Goal: Find contact information: Find contact information

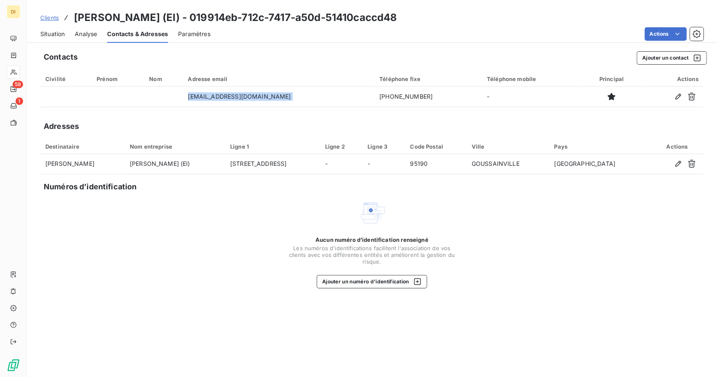
click at [54, 15] on span "Clients" at bounding box center [49, 17] width 18 height 7
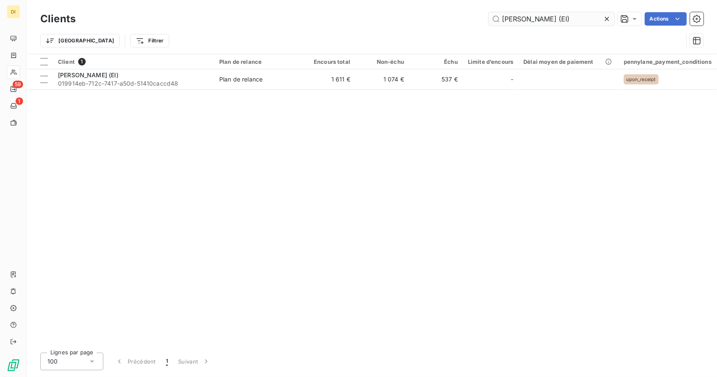
click at [523, 19] on input "[PERSON_NAME] (EI)" at bounding box center [551, 18] width 126 height 13
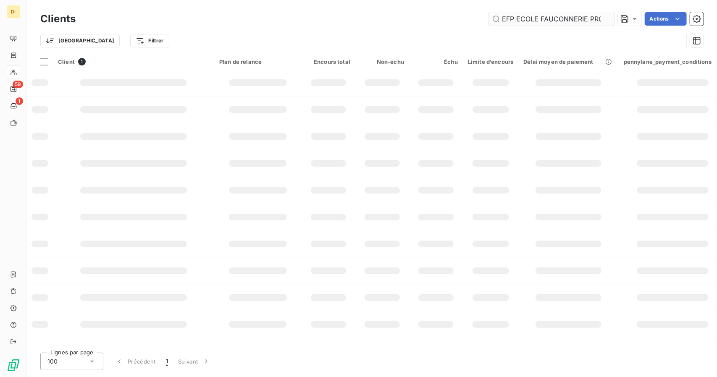
scroll to position [0, 51]
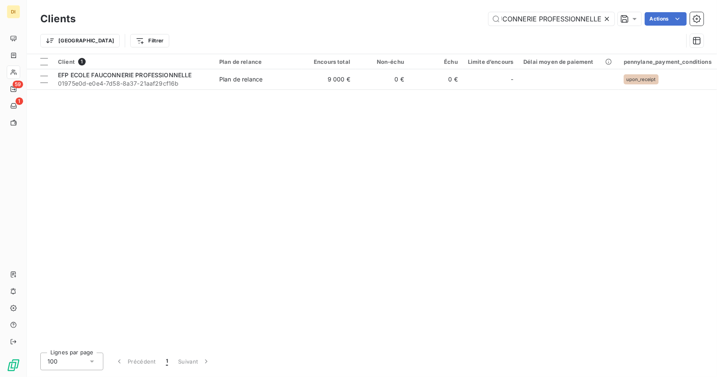
type input "EFP ECOLE FAUCONNERIE PROFESSIONNELLE"
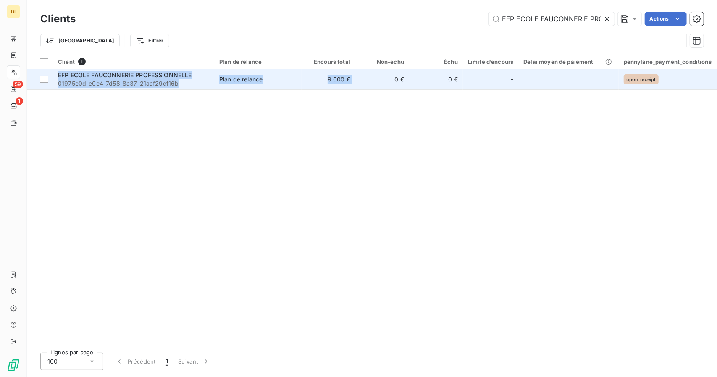
drag, startPoint x: 345, startPoint y: 89, endPoint x: 356, endPoint y: 82, distance: 14.0
click at [356, 82] on div "Client 1 Plan de relance Encours total Non-échu Échu Limite d’encours Délai moy…" at bounding box center [372, 200] width 690 height 292
click at [356, 82] on td "0 €" at bounding box center [382, 79] width 54 height 20
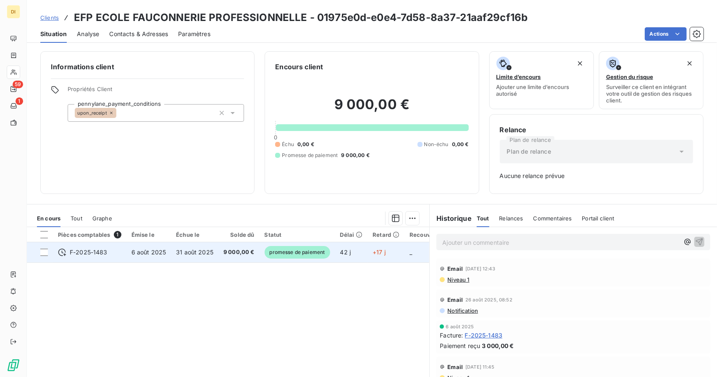
click at [337, 257] on td "42 j" at bounding box center [351, 252] width 33 height 20
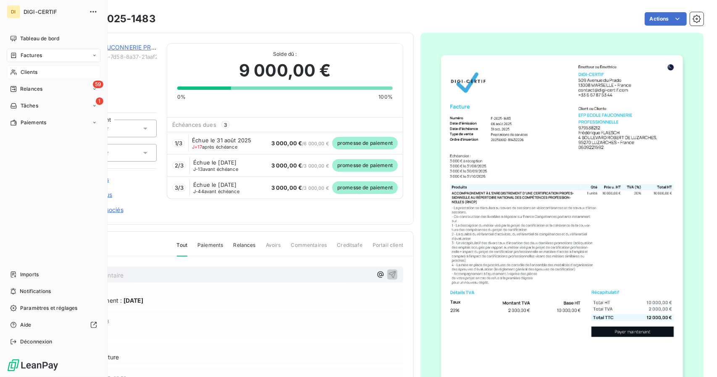
click at [24, 73] on span "Clients" at bounding box center [29, 72] width 17 height 8
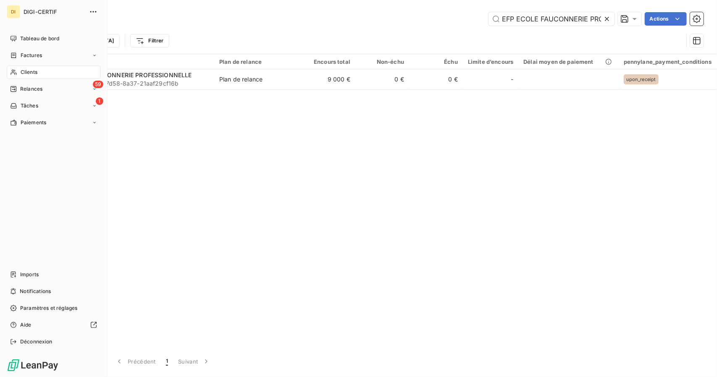
scroll to position [0, 51]
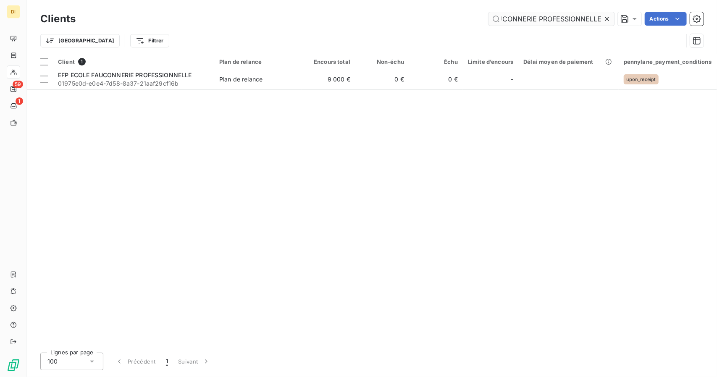
click at [519, 20] on input "EFP ECOLE FAUCONNERIE PROFESSIONNELLE" at bounding box center [551, 18] width 126 height 13
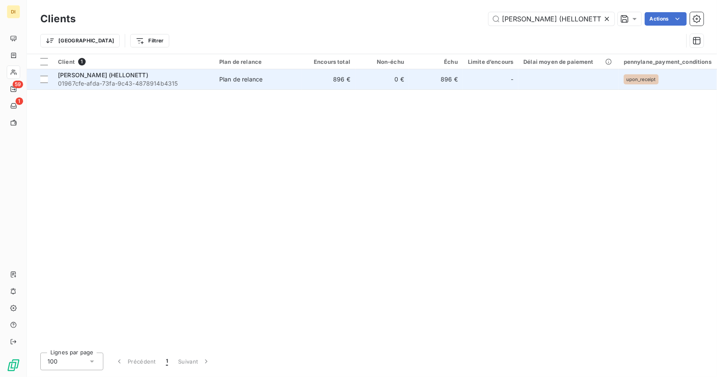
type input "[PERSON_NAME] (HELLONETT)"
click at [386, 77] on td "0 €" at bounding box center [382, 79] width 54 height 20
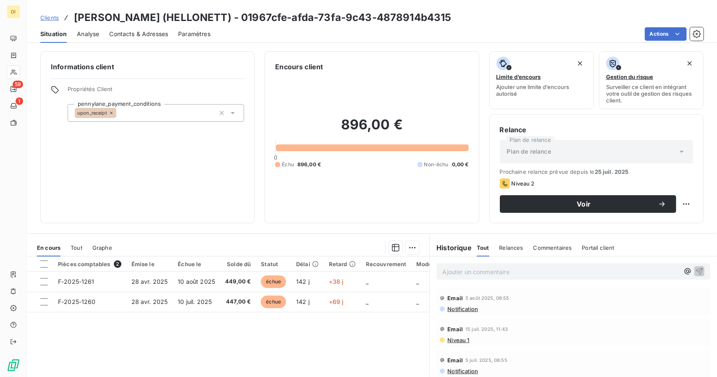
click at [130, 39] on div "Contacts & Adresses" at bounding box center [138, 34] width 59 height 18
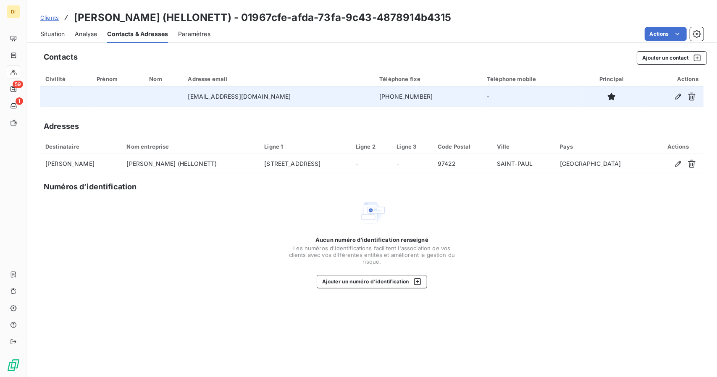
click at [232, 99] on td "[EMAIL_ADDRESS][DOMAIN_NAME]" at bounding box center [278, 96] width 191 height 20
copy td "[EMAIL_ADDRESS][DOMAIN_NAME]"
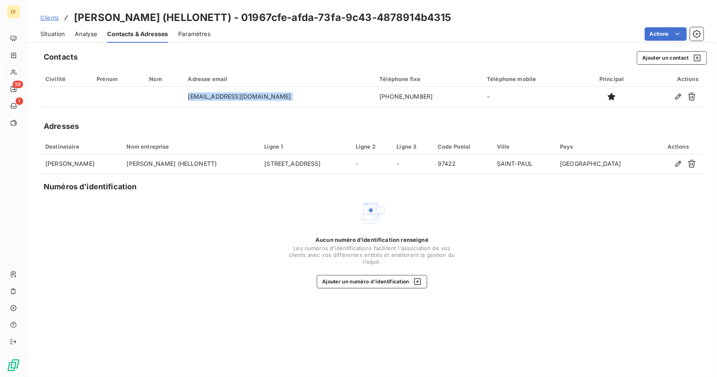
click at [50, 15] on span "Clients" at bounding box center [49, 17] width 18 height 7
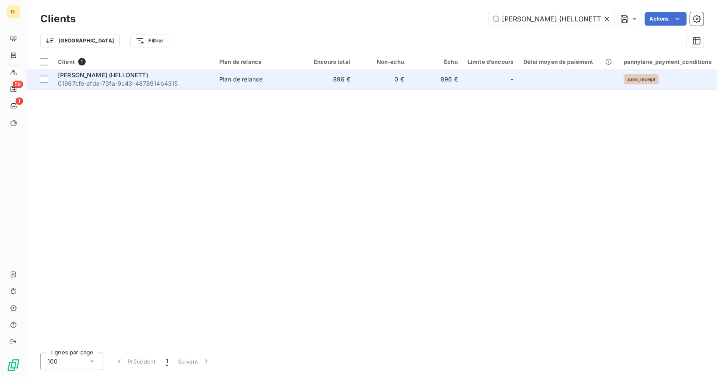
click at [91, 73] on span "[PERSON_NAME] (HELLONETT)" at bounding box center [103, 74] width 90 height 7
